Goal: Check status

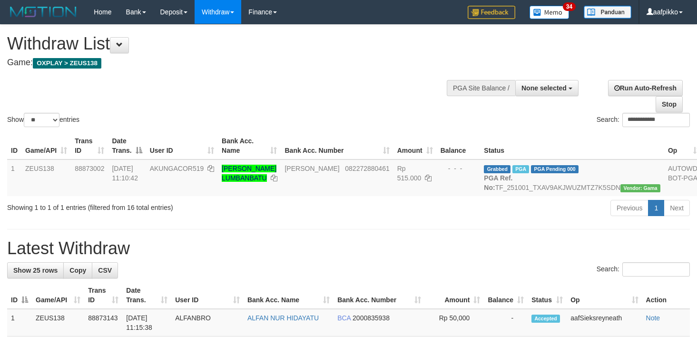
select select
select select "**"
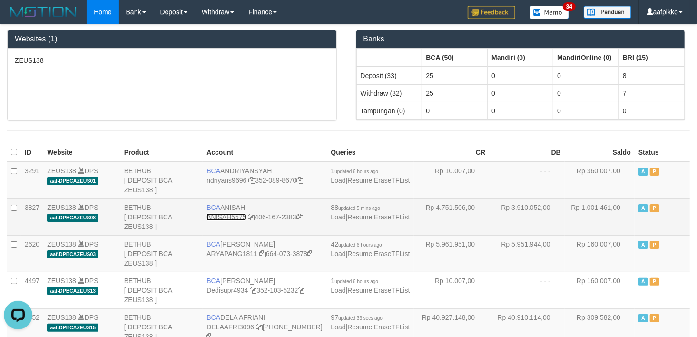
click at [233, 219] on link "ANISAH5575" at bounding box center [226, 217] width 39 height 8
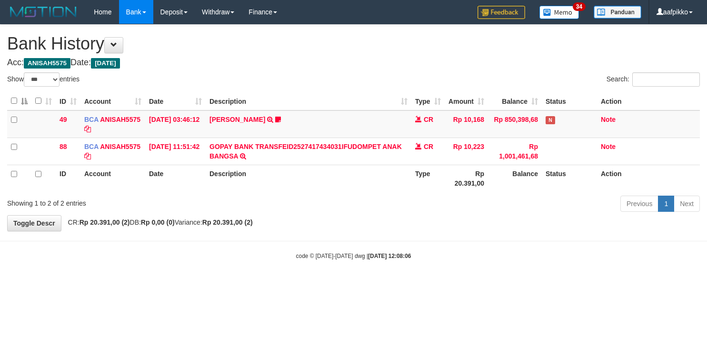
select select "***"
